Goal: Task Accomplishment & Management: Manage account settings

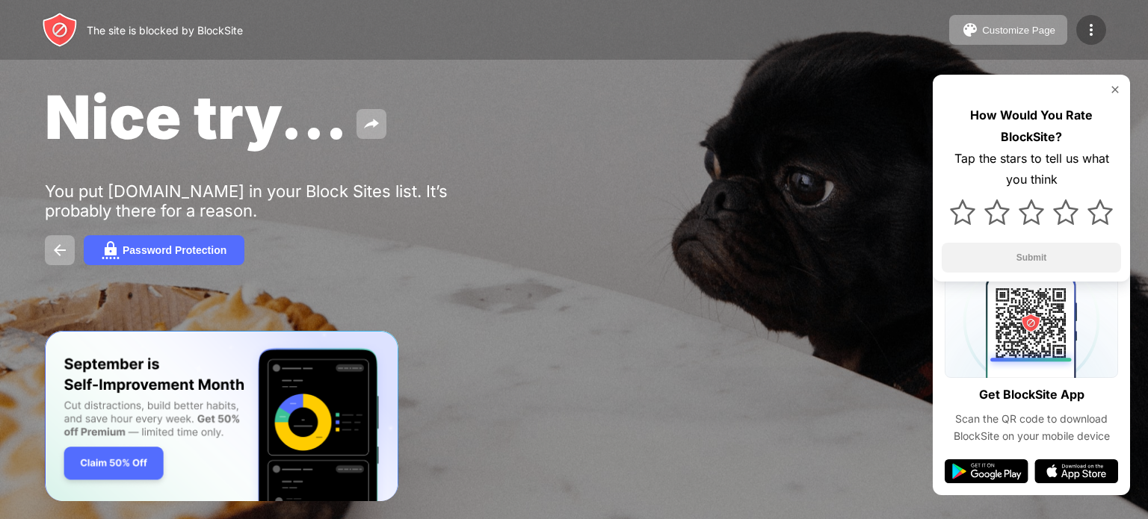
click at [1077, 28] on div at bounding box center [1091, 30] width 30 height 30
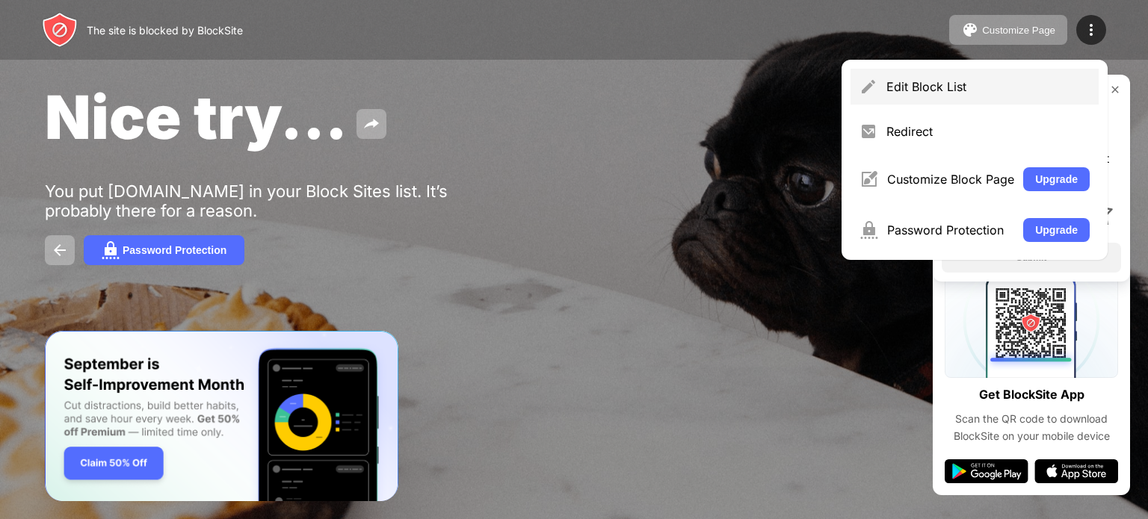
click at [982, 80] on div "Edit Block List" at bounding box center [987, 86] width 203 height 15
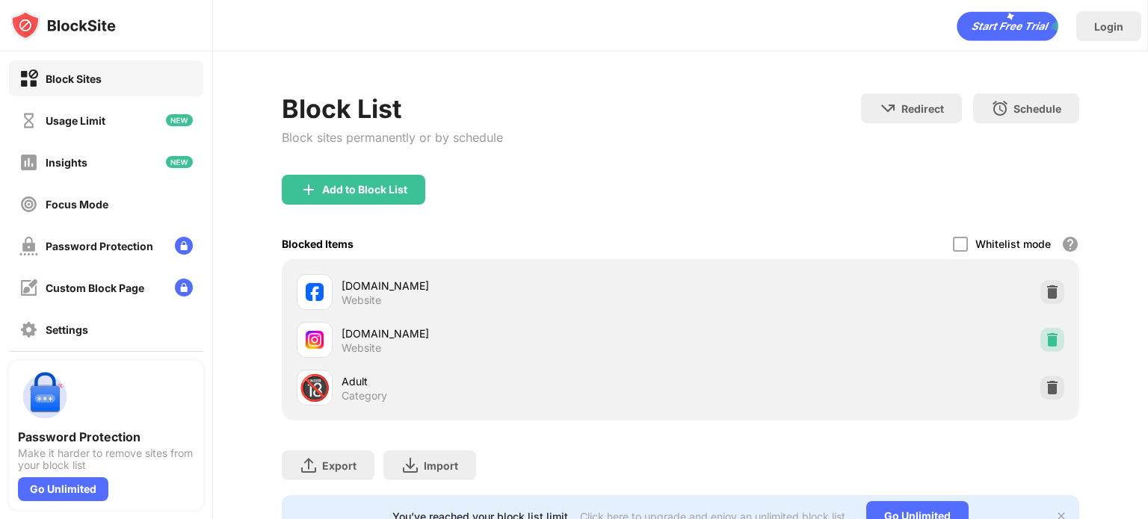
click at [1045, 339] on img at bounding box center [1052, 340] width 15 height 15
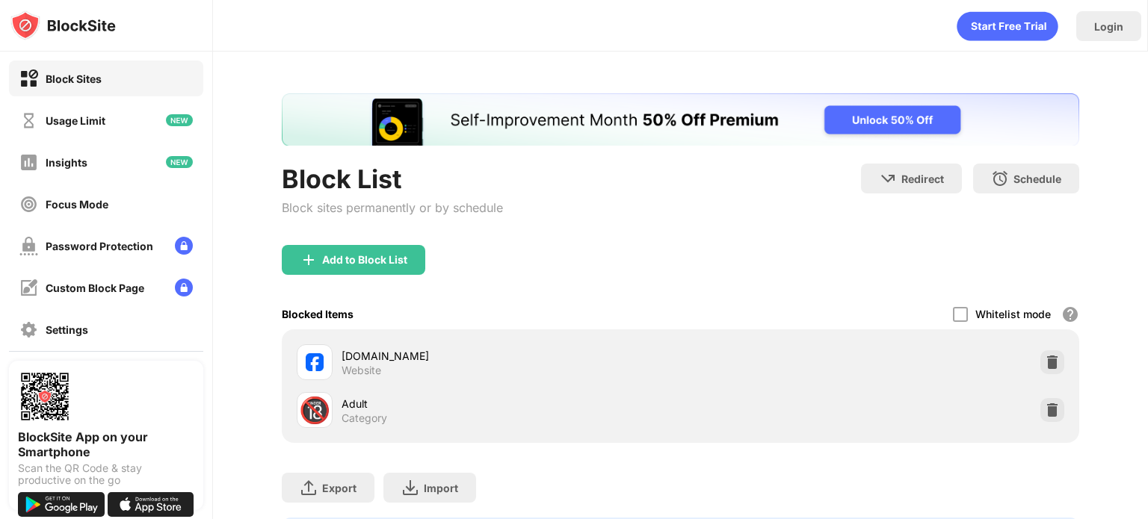
click at [329, 197] on div "Block List Block sites permanently or by schedule" at bounding box center [392, 204] width 221 height 81
click at [345, 256] on div "Add to Block List" at bounding box center [364, 260] width 85 height 12
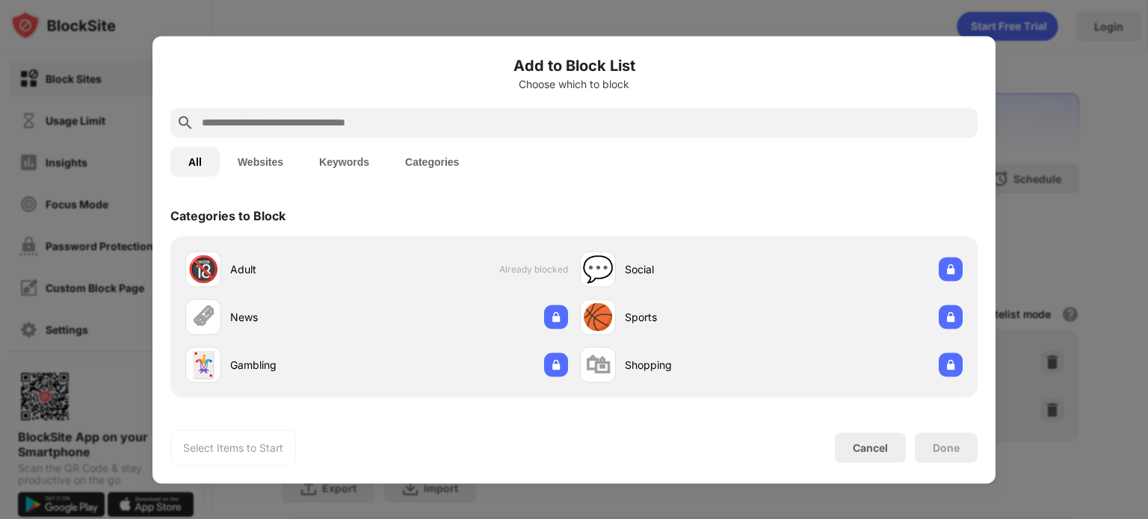
click at [272, 127] on input "text" at bounding box center [585, 123] width 771 height 18
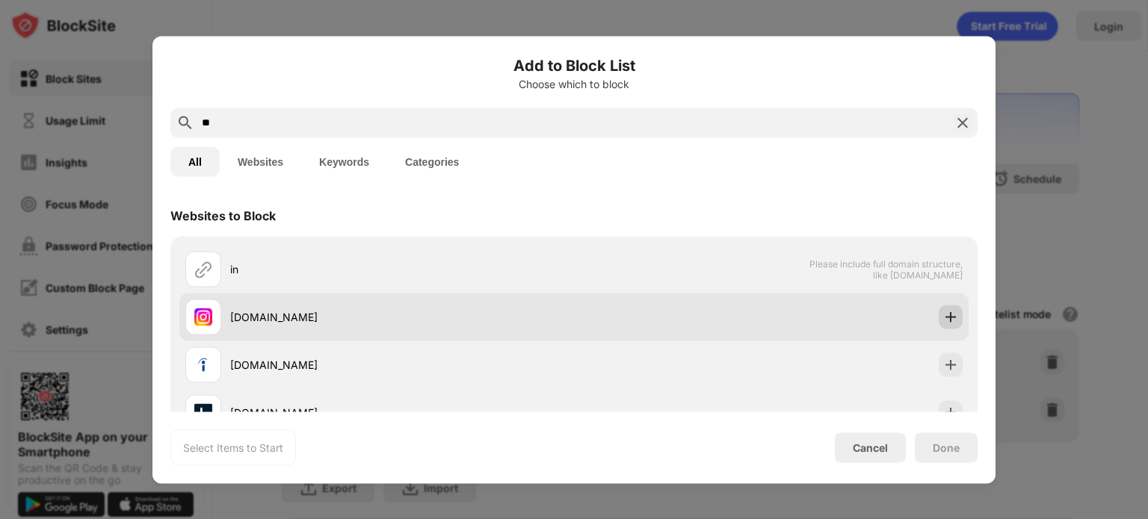
type input "**"
click at [940, 326] on div at bounding box center [951, 317] width 24 height 24
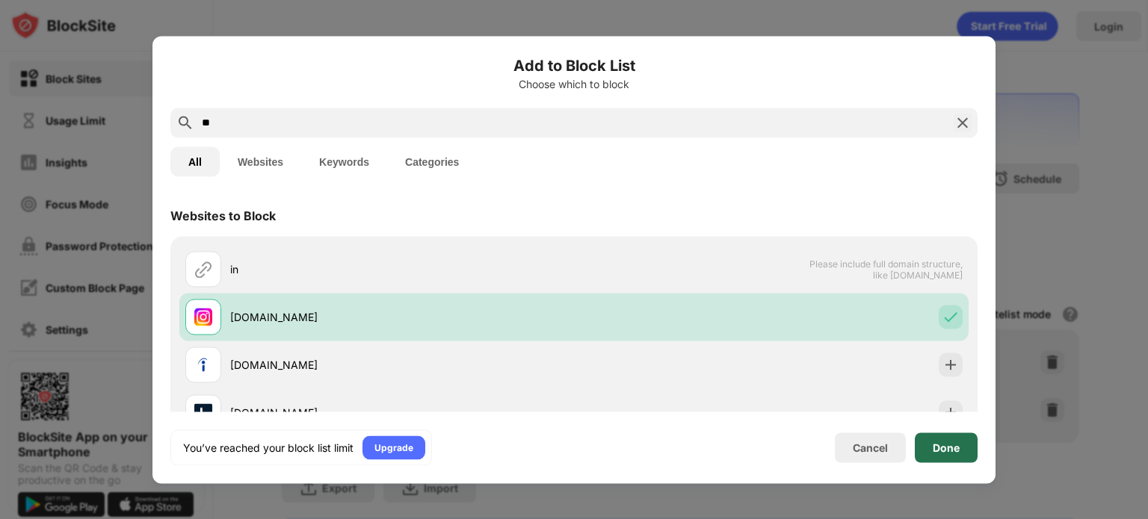
click at [939, 439] on div "Done" at bounding box center [946, 448] width 63 height 30
